Goal: Task Accomplishment & Management: Manage account settings

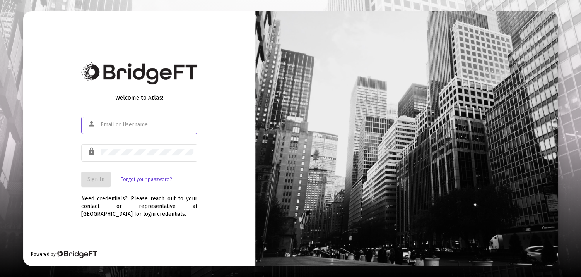
click at [0, 276] on com-1password-button at bounding box center [0, 277] width 0 height 0
type input "patricia@raisefinancialadvisors.com"
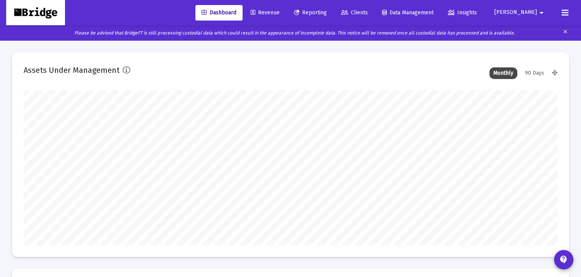
scroll to position [155, 534]
type input "[DATE]"
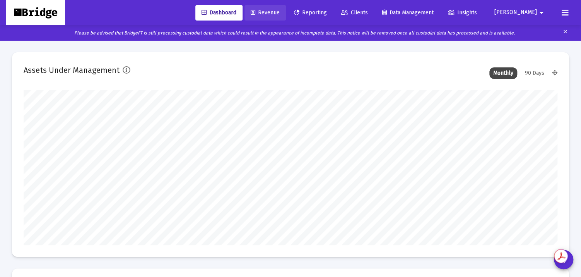
click at [280, 12] on span "Revenue" at bounding box center [265, 12] width 29 height 7
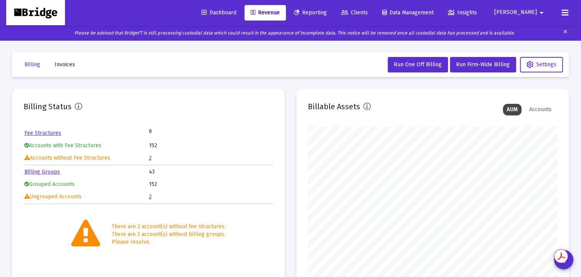
scroll to position [155, 250]
click at [150, 156] on link "2" at bounding box center [150, 157] width 3 height 7
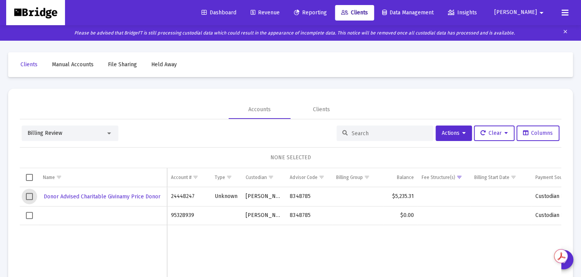
click at [29, 197] on span "Select row" at bounding box center [29, 196] width 7 height 7
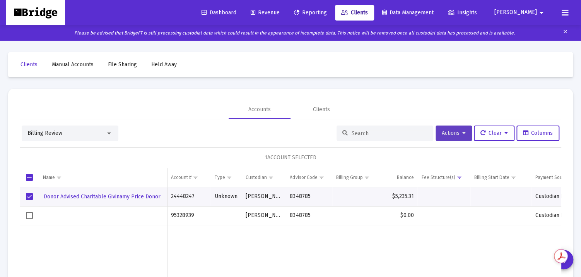
click at [462, 132] on icon at bounding box center [463, 132] width 3 height 5
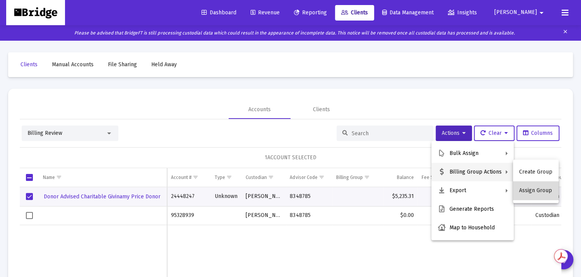
click at [541, 193] on button "Assign Group" at bounding box center [536, 190] width 46 height 19
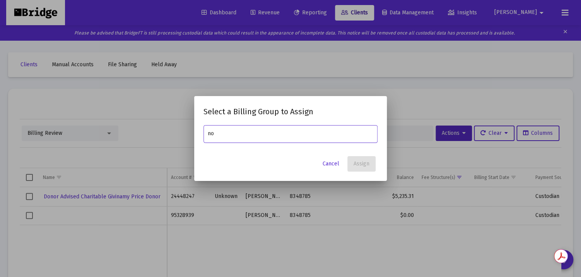
type input "n"
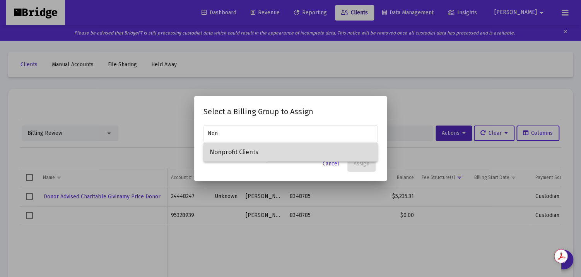
click at [224, 150] on span "Nonprofit Clients" at bounding box center [291, 152] width 162 height 19
type input "Nonprofit Clients"
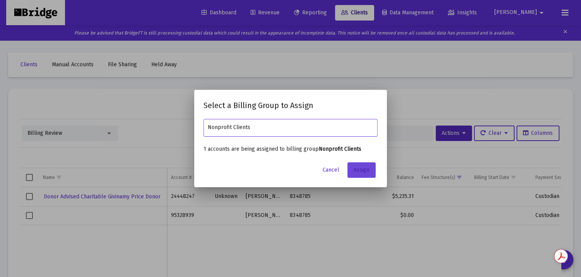
click at [367, 167] on span "Assign" at bounding box center [362, 169] width 16 height 7
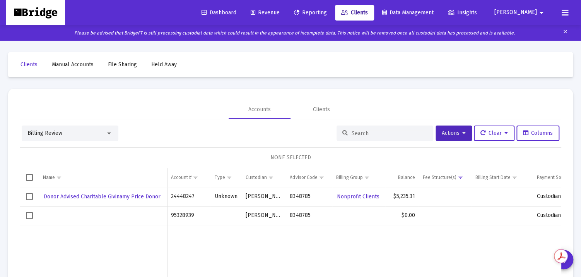
click at [109, 218] on div "Data grid" at bounding box center [103, 215] width 120 height 8
click at [185, 215] on td "95328939" at bounding box center [188, 215] width 43 height 19
click at [89, 136] on div "Billing Review" at bounding box center [66, 133] width 78 height 8
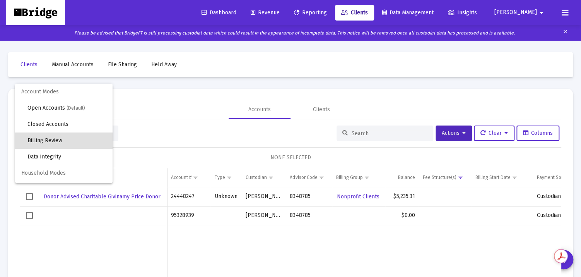
scroll to position [7, 0]
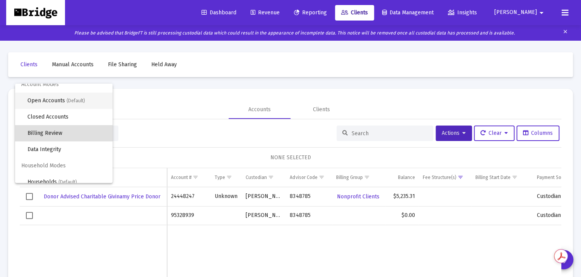
click at [59, 98] on span "Open Accounts (Default)" at bounding box center [66, 100] width 79 height 16
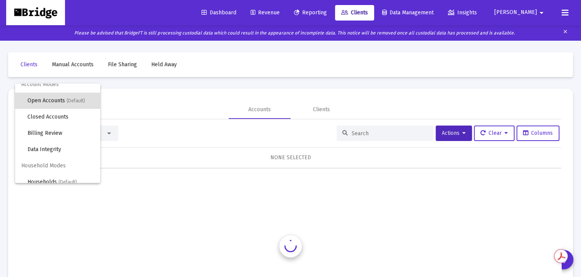
scroll to position [0, 0]
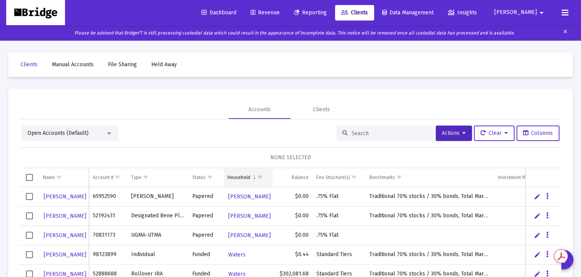
click at [259, 176] on span "Show filter options for column 'Household'" at bounding box center [260, 177] width 6 height 6
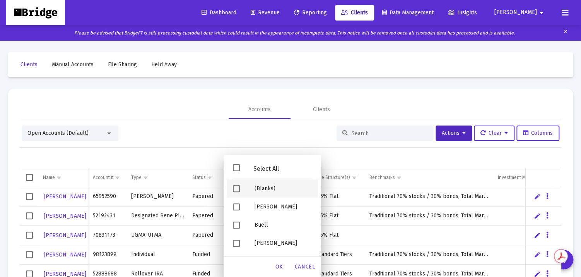
click at [238, 187] on span "Filter options" at bounding box center [236, 188] width 7 height 7
click at [279, 265] on span "OK" at bounding box center [279, 266] width 8 height 7
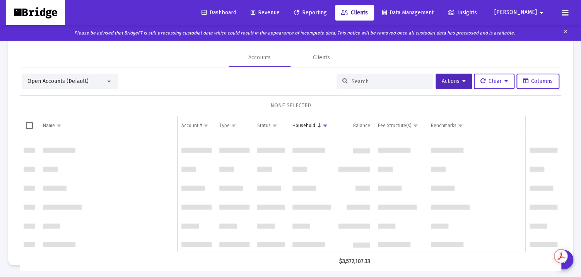
scroll to position [479, 0]
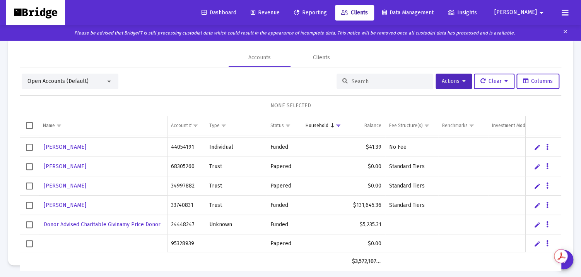
click at [537, 243] on link "Edit" at bounding box center [537, 243] width 7 height 7
click at [280, 12] on span "Revenue" at bounding box center [265, 12] width 29 height 7
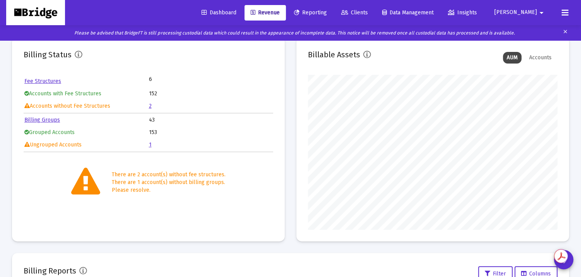
scroll to position [155, 250]
click at [150, 144] on link "1" at bounding box center [150, 144] width 3 height 7
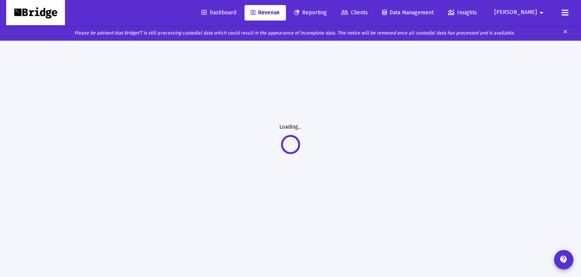
scroll to position [40, 0]
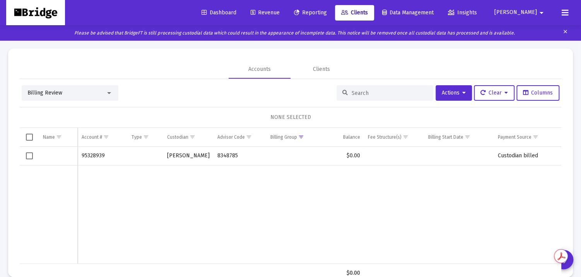
click at [31, 156] on span "Select row" at bounding box center [29, 155] width 7 height 7
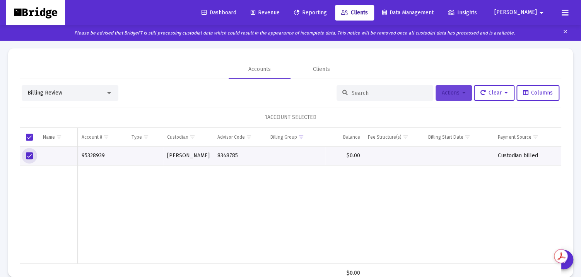
click at [462, 92] on icon at bounding box center [463, 92] width 3 height 5
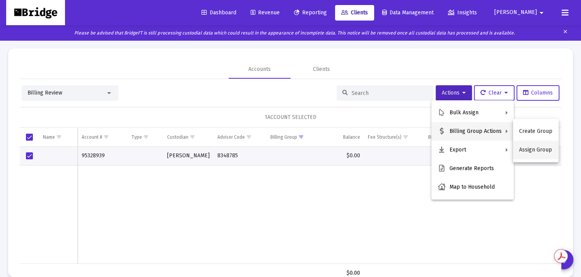
click at [540, 150] on button "Assign Group" at bounding box center [536, 149] width 46 height 19
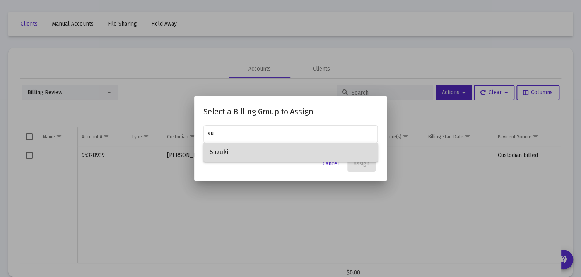
click at [243, 154] on span "Suzuki" at bounding box center [291, 152] width 162 height 19
type input "Suzuki"
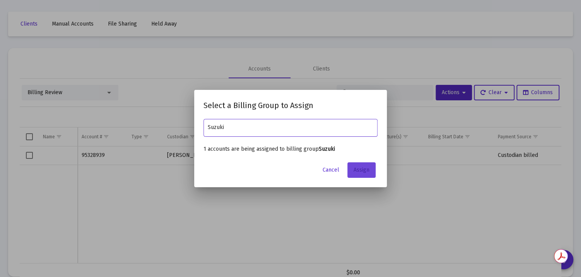
click at [357, 170] on span "Assign" at bounding box center [362, 169] width 16 height 7
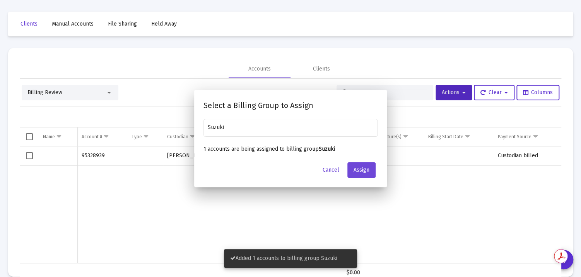
scroll to position [40, 0]
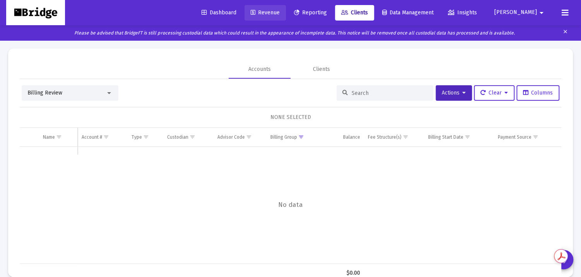
click at [280, 11] on span "Revenue" at bounding box center [265, 12] width 29 height 7
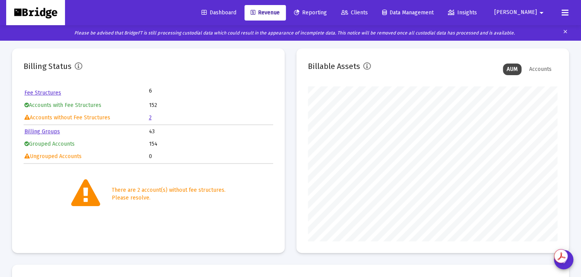
scroll to position [155, 250]
click at [149, 117] on link "2" at bounding box center [150, 117] width 3 height 7
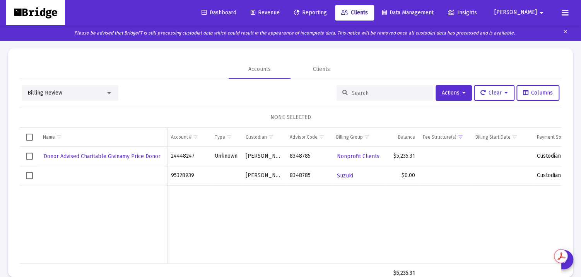
click at [30, 156] on span "Select row" at bounding box center [29, 155] width 7 height 7
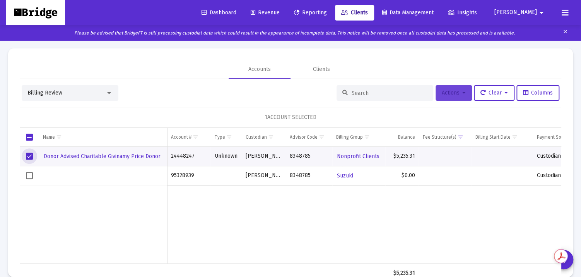
click at [458, 91] on span "Actions" at bounding box center [454, 92] width 24 height 7
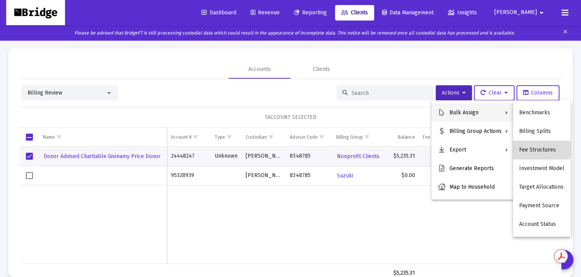
click at [539, 149] on button "Fee Structures" at bounding box center [542, 149] width 58 height 19
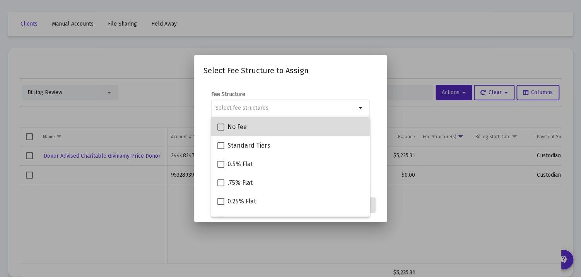
click at [338, 130] on div "No Fee" at bounding box center [290, 126] width 146 height 19
checkbox input "true"
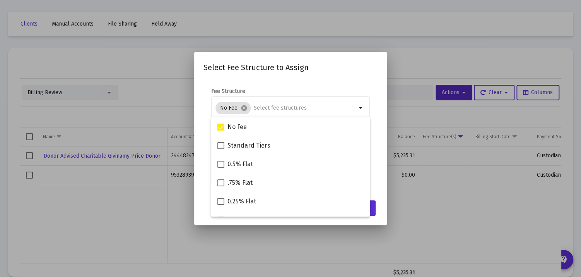
click at [381, 155] on mat-dialog-content "Fee Structure No Fee cancel arrow_drop_down Notes You are assigning 1 account t…" at bounding box center [290, 138] width 193 height 116
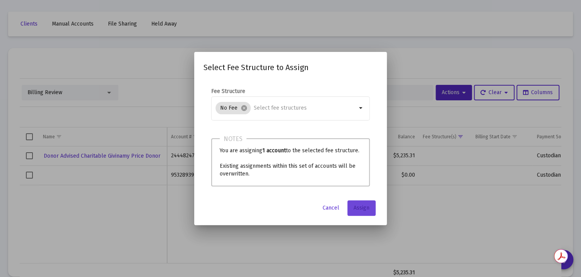
click at [368, 209] on span "Assign" at bounding box center [362, 207] width 16 height 7
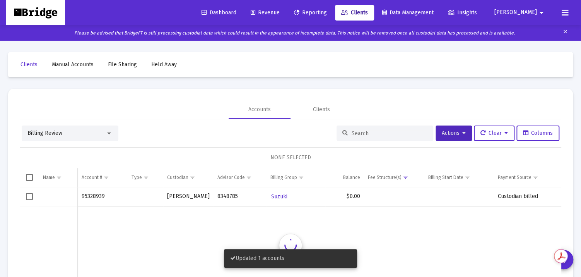
scroll to position [40, 0]
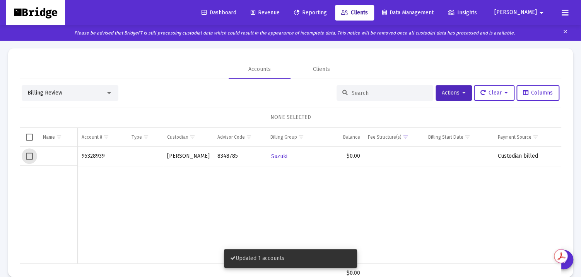
click at [28, 157] on span "Select row" at bounding box center [29, 155] width 7 height 7
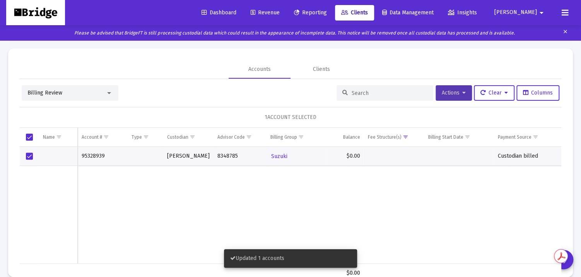
click at [462, 91] on icon at bounding box center [463, 92] width 3 height 5
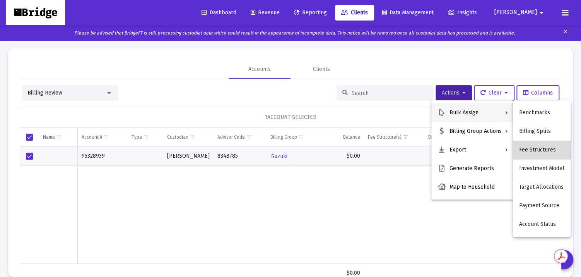
click at [542, 150] on button "Fee Structures" at bounding box center [542, 149] width 58 height 19
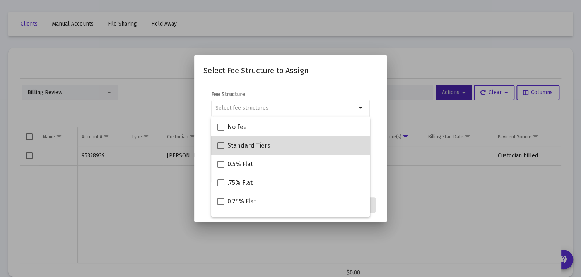
click at [254, 150] on mat-checkbox "Standard Tiers" at bounding box center [243, 145] width 53 height 19
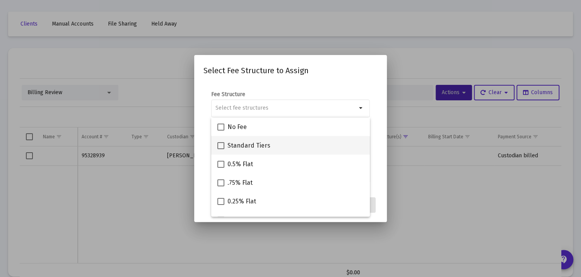
click at [219, 147] on span at bounding box center [220, 145] width 7 height 7
click at [220, 149] on input "Standard Tiers" at bounding box center [220, 149] width 0 height 0
checkbox input "true"
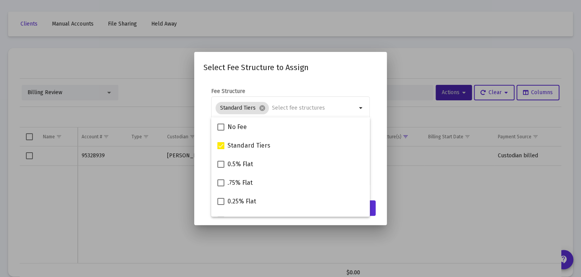
click at [380, 163] on mat-dialog-content "Fee Structure Standard Tiers cancel arrow_drop_down Notes You are assigning 1 a…" at bounding box center [290, 138] width 193 height 116
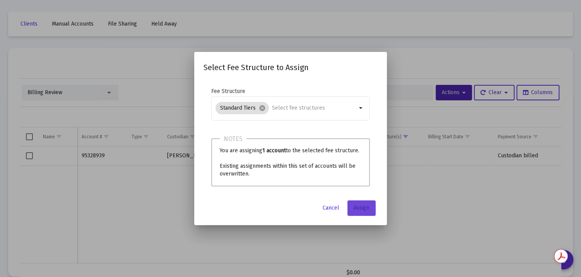
click at [364, 207] on span "Assign" at bounding box center [362, 207] width 16 height 7
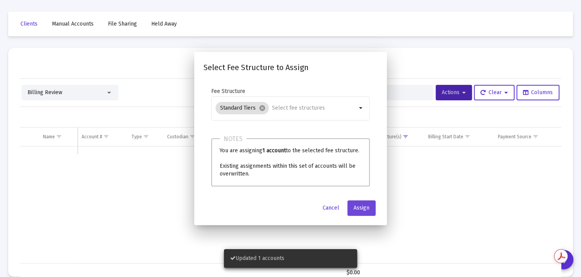
scroll to position [40, 0]
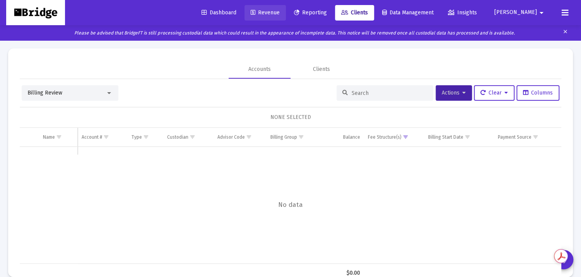
click at [280, 12] on span "Revenue" at bounding box center [265, 12] width 29 height 7
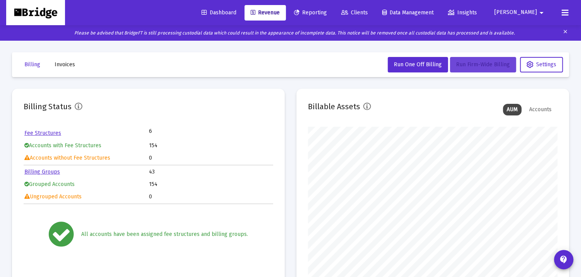
click at [475, 66] on span "Run Firm-Wide Billing" at bounding box center [483, 64] width 54 height 7
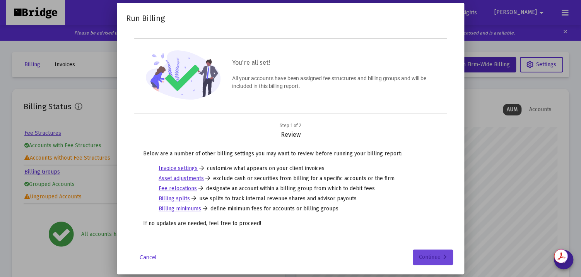
click at [443, 254] on icon at bounding box center [444, 256] width 3 height 5
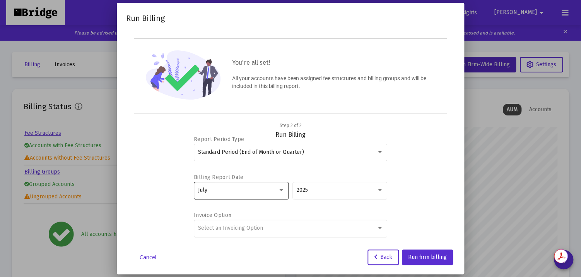
click at [236, 190] on div "July" at bounding box center [238, 190] width 80 height 6
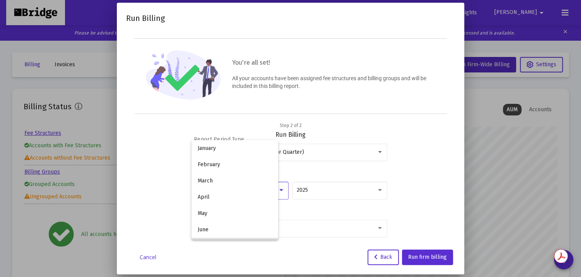
scroll to position [56, 0]
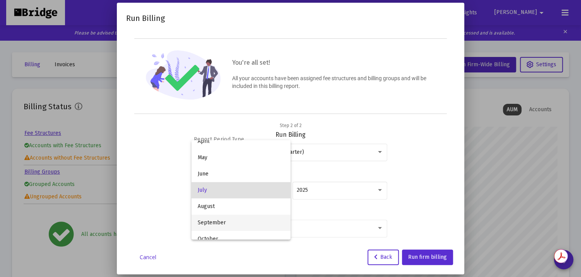
click at [224, 217] on span "September" at bounding box center [241, 222] width 87 height 16
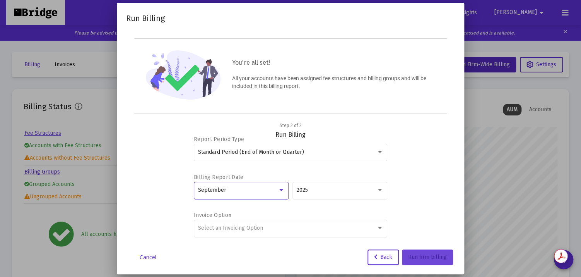
click at [432, 255] on span "Run firm billing" at bounding box center [427, 256] width 39 height 7
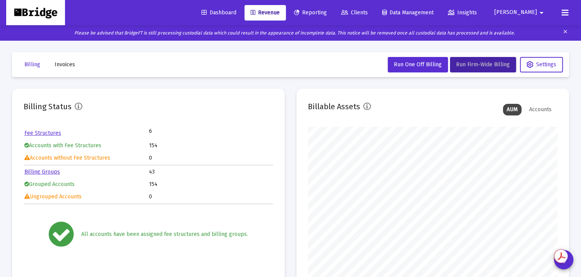
click at [280, 11] on span "Revenue" at bounding box center [265, 12] width 29 height 7
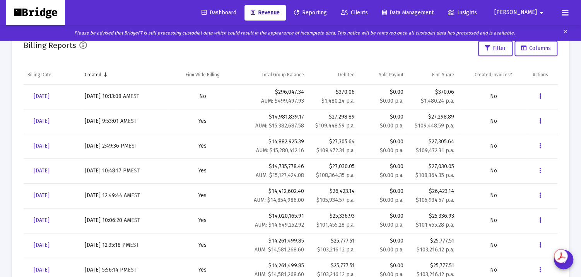
scroll to position [277, 0]
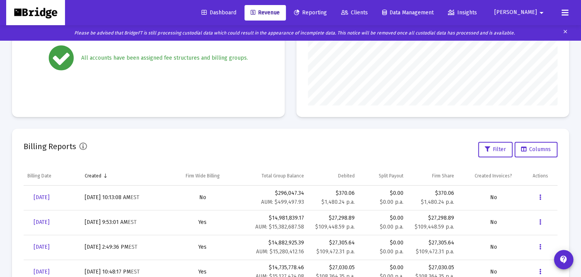
scroll to position [177, 0]
click at [236, 14] on span "Dashboard" at bounding box center [219, 12] width 35 height 7
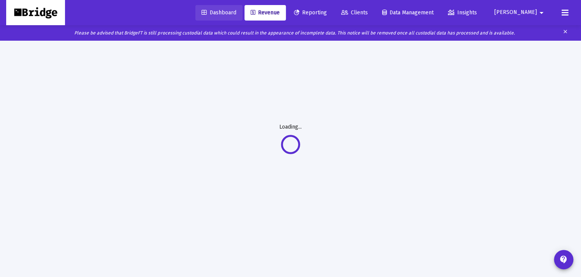
scroll to position [40, 0]
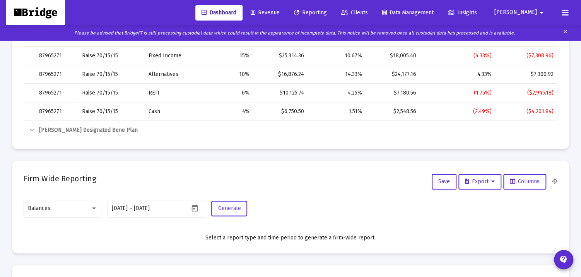
scroll to position [307, 0]
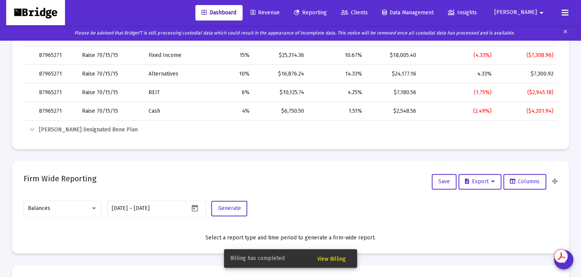
click at [327, 258] on span "View Billing" at bounding box center [331, 258] width 29 height 7
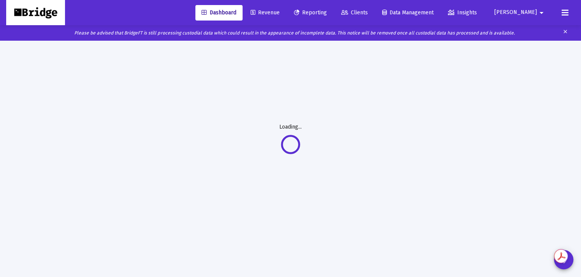
scroll to position [40, 0]
